Goal: Information Seeking & Learning: Compare options

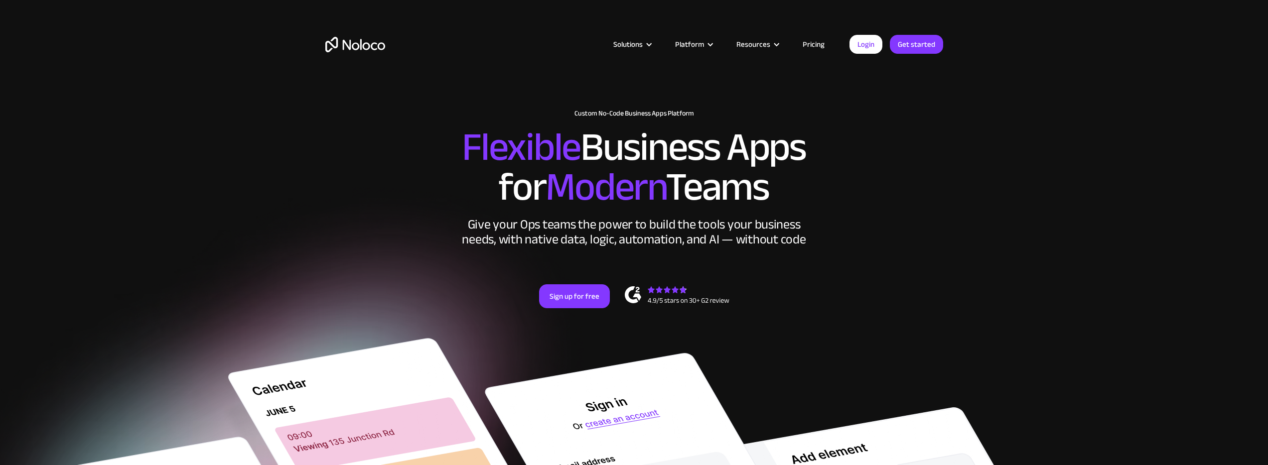
click at [810, 47] on link "Pricing" at bounding box center [813, 44] width 47 height 13
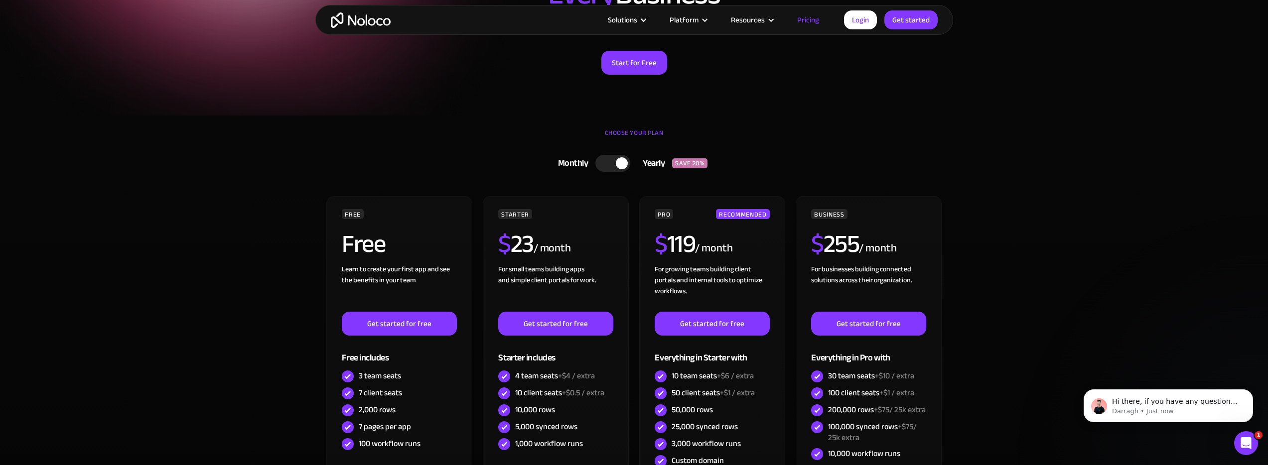
scroll to position [91, 0]
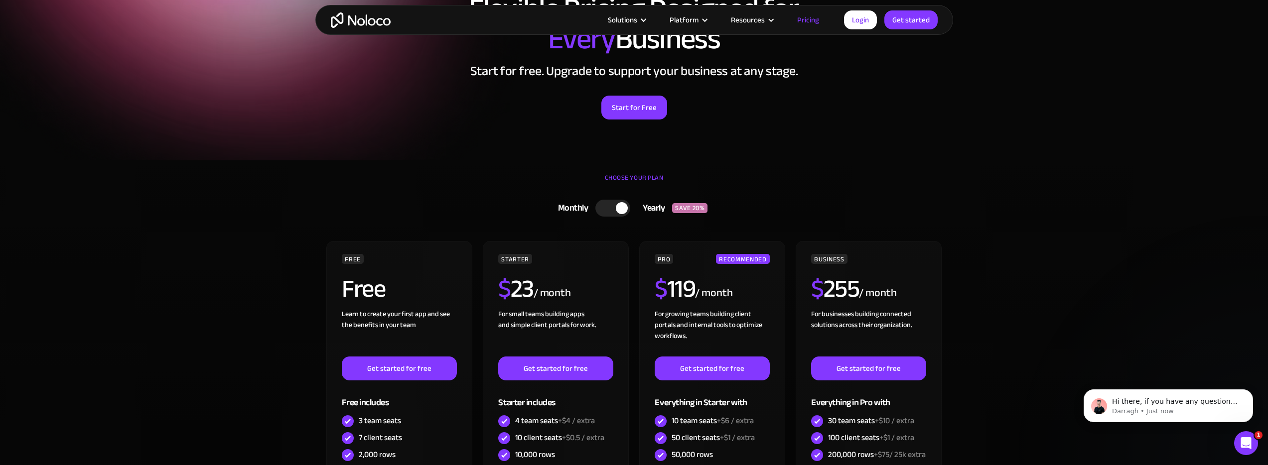
click at [610, 208] on div at bounding box center [612, 208] width 35 height 17
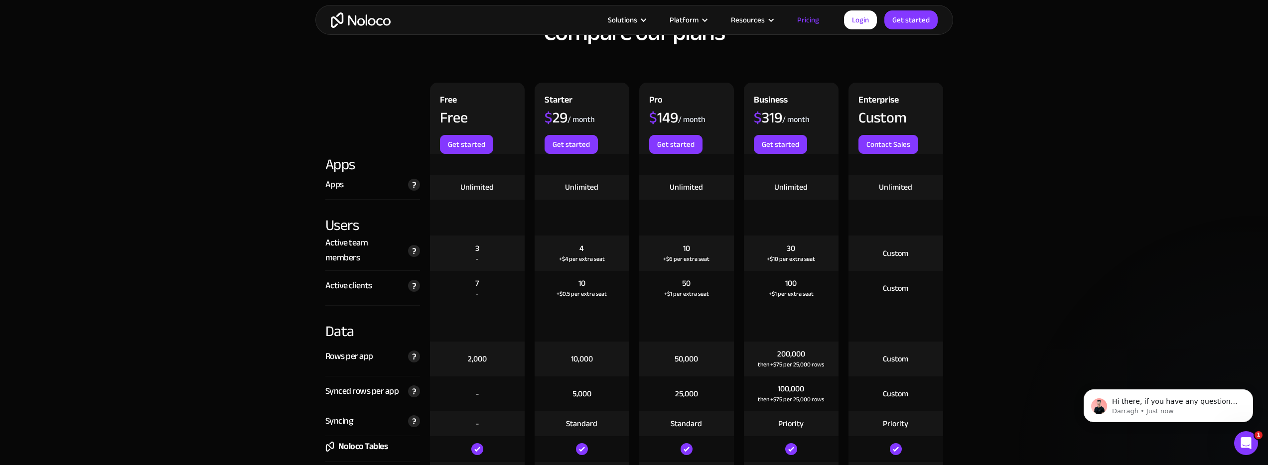
scroll to position [650, 0]
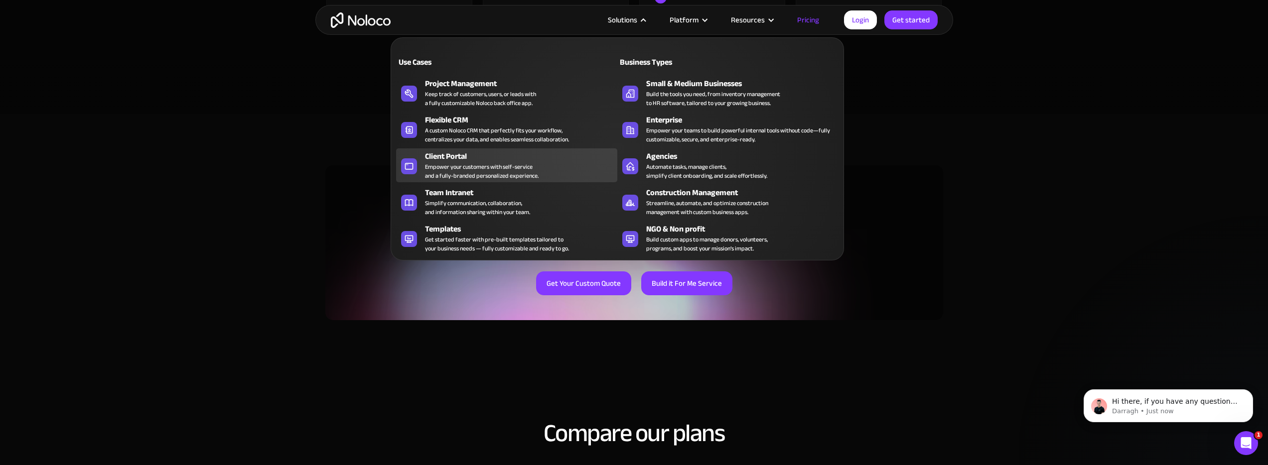
click at [459, 160] on div "Client Portal" at bounding box center [523, 156] width 197 height 12
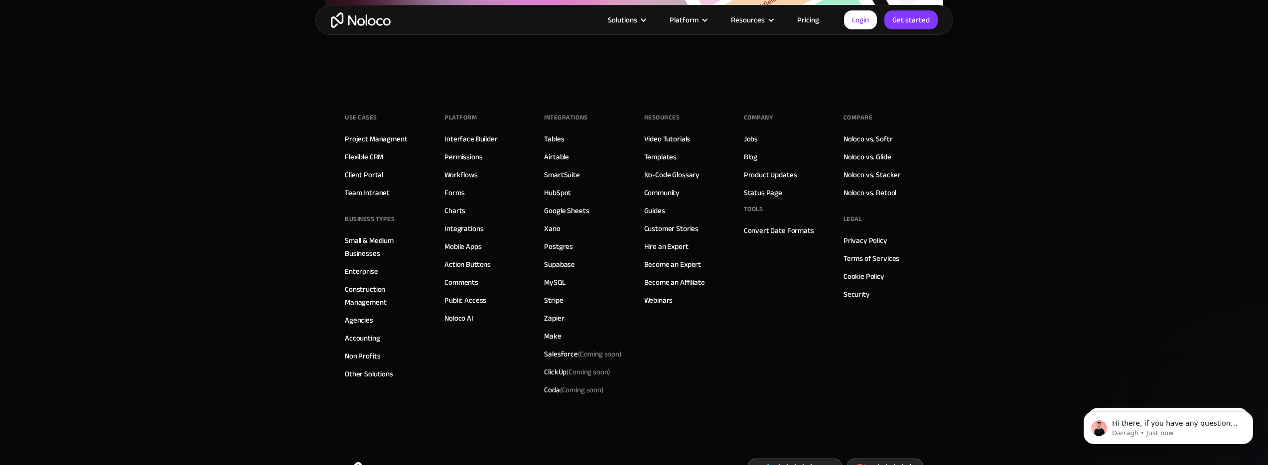
scroll to position [5549, 0]
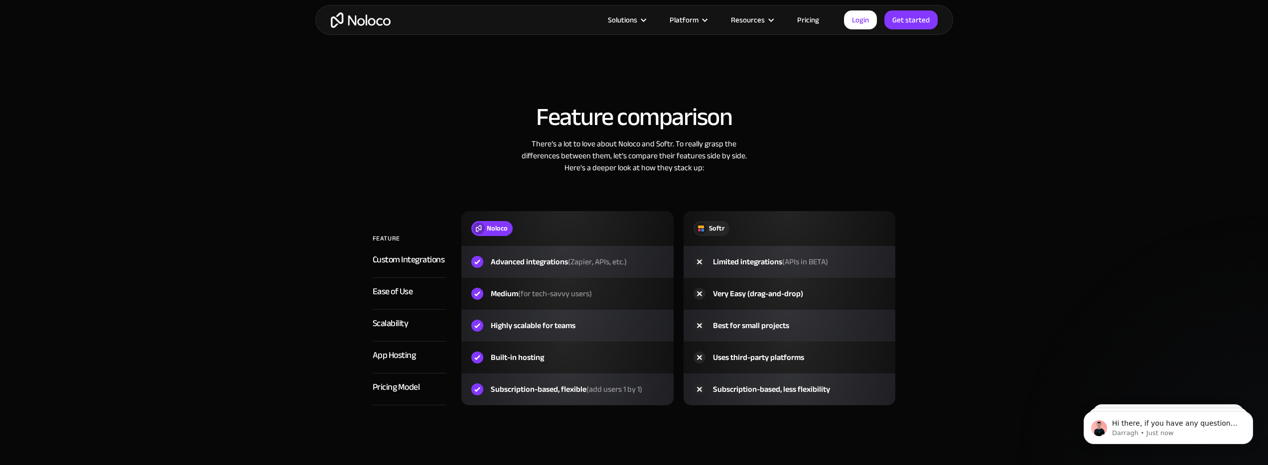
scroll to position [1421, 0]
